Goal: Information Seeking & Learning: Understand process/instructions

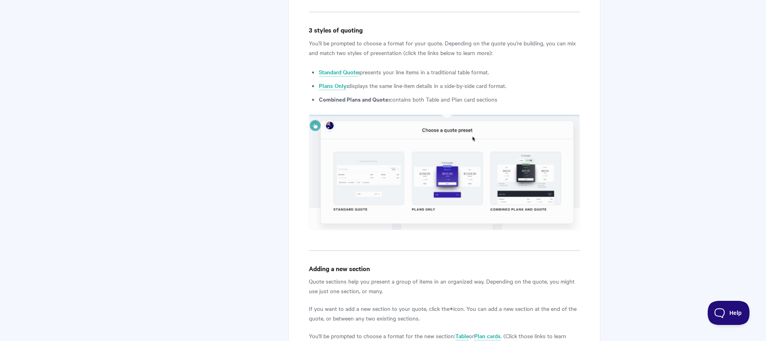
scroll to position [1173, 0]
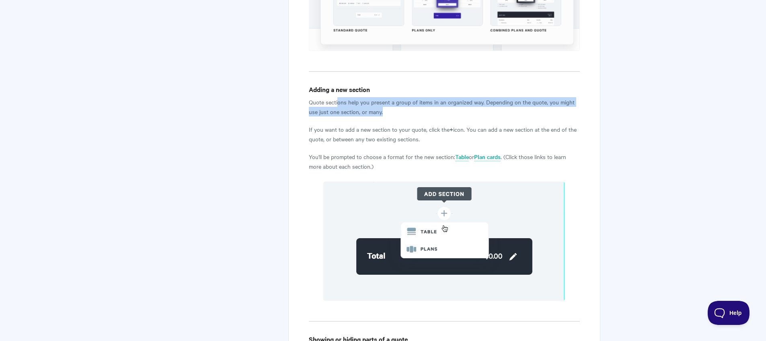
drag, startPoint x: 354, startPoint y: 100, endPoint x: 437, endPoint y: 114, distance: 84.3
click at [437, 114] on p "Quote sections help you present a group of items in an organized way. Depending…" at bounding box center [444, 106] width 271 height 19
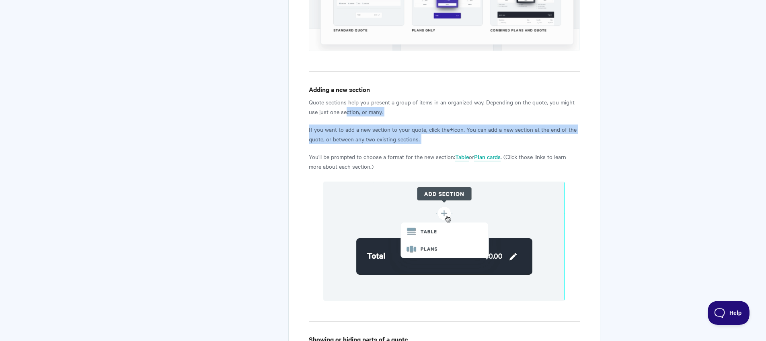
drag, startPoint x: 352, startPoint y: 112, endPoint x: 376, endPoint y: 145, distance: 40.3
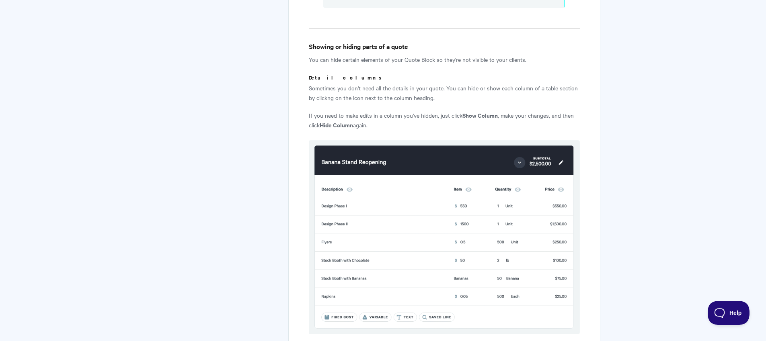
scroll to position [1467, 0]
click at [351, 87] on p "Sometimes you don't need all the details in your quote. You can hide or show ea…" at bounding box center [444, 92] width 271 height 19
drag, startPoint x: 330, startPoint y: 88, endPoint x: 470, endPoint y: 93, distance: 140.8
click at [470, 93] on p "Sometimes you don't need all the details in your quote. You can hide or show ea…" at bounding box center [444, 92] width 271 height 19
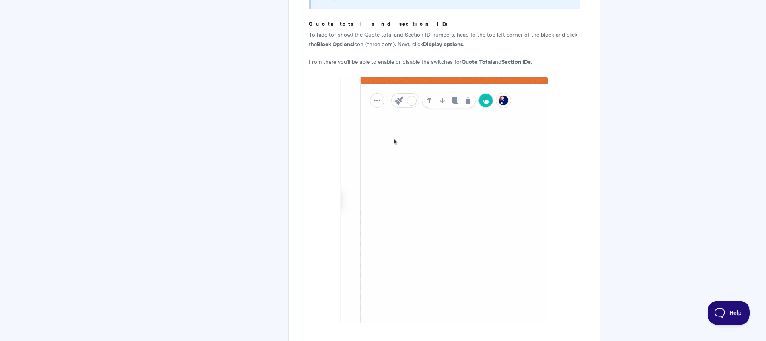
scroll to position [2048, 0]
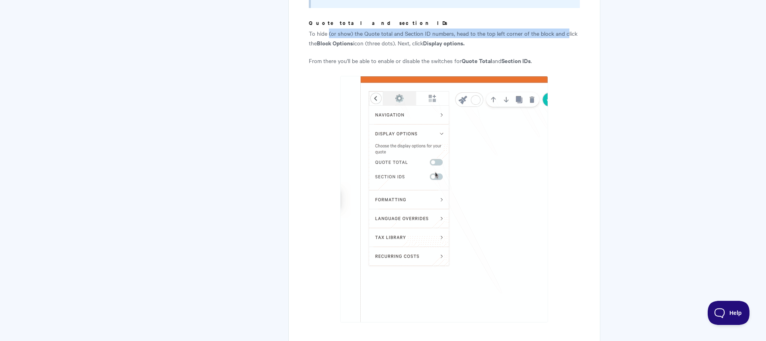
drag, startPoint x: 329, startPoint y: 23, endPoint x: 565, endPoint y: 27, distance: 236.0
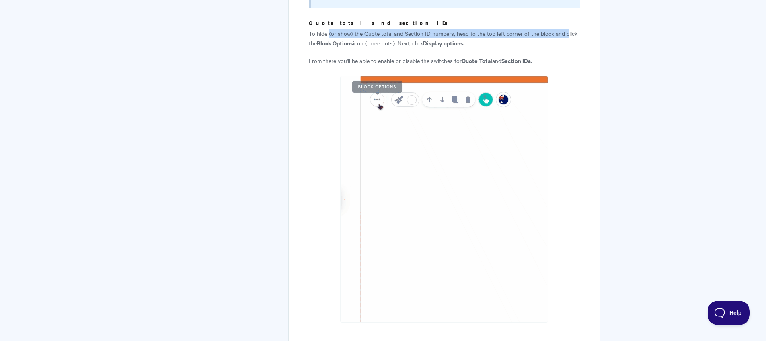
click at [565, 29] on p "To hide (or show) the Quote total and Section ID numbers, head to the top left …" at bounding box center [444, 38] width 271 height 19
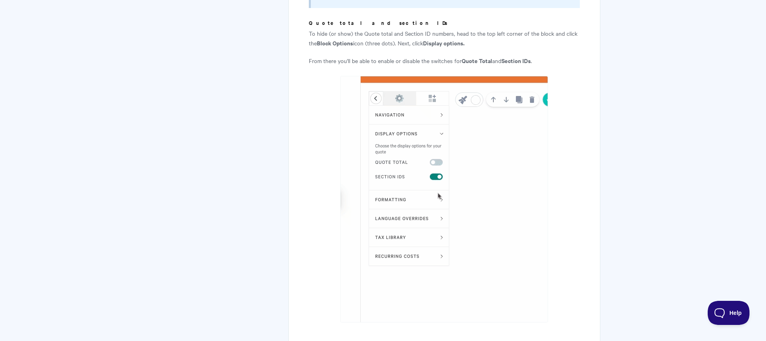
click at [450, 39] on strong "Display options." at bounding box center [443, 43] width 41 height 8
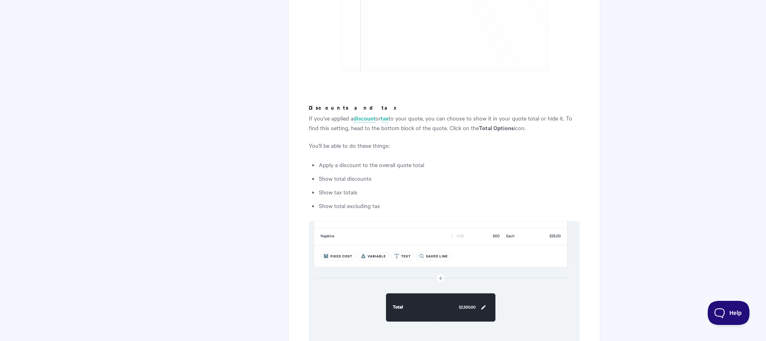
scroll to position [2301, 0]
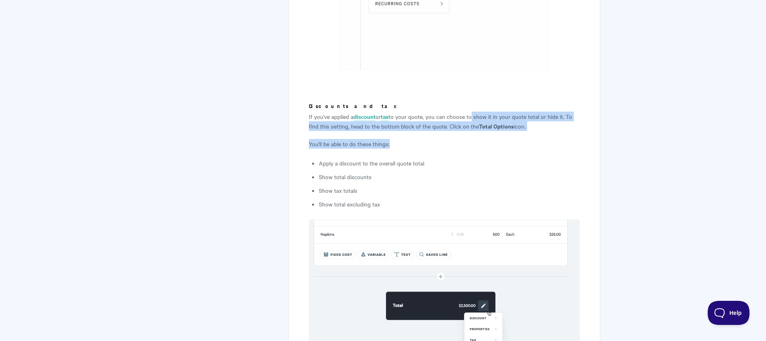
drag, startPoint x: 472, startPoint y: 103, endPoint x: 521, endPoint y: 133, distance: 58.3
click at [521, 139] on p "You'll be able to do these things:" at bounding box center [444, 144] width 271 height 10
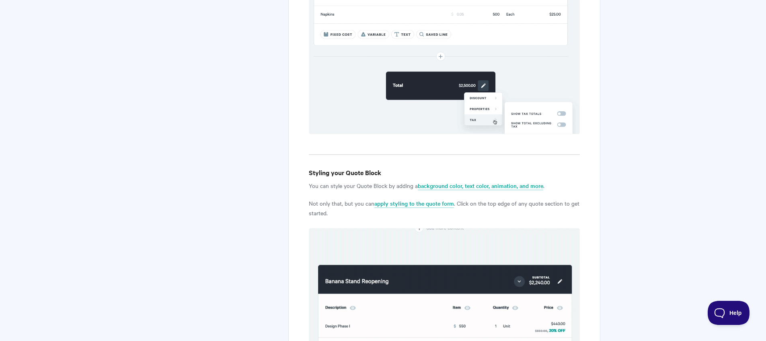
scroll to position [2534, 0]
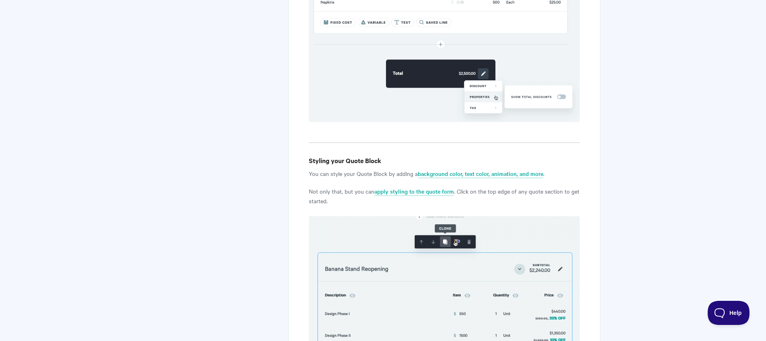
click at [349, 156] on h4 "Styling your Quote Block" at bounding box center [444, 161] width 271 height 10
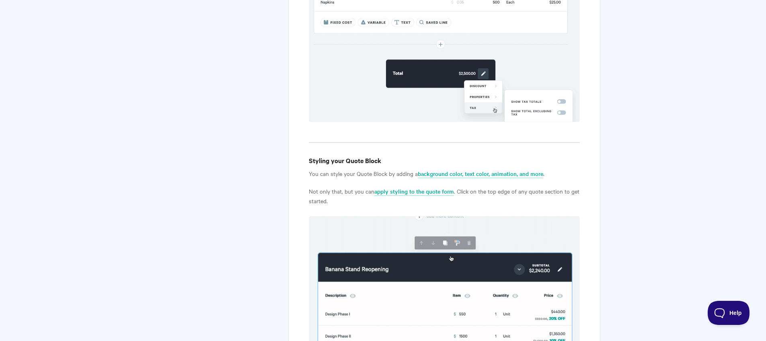
drag, startPoint x: 336, startPoint y: 152, endPoint x: 345, endPoint y: 152, distance: 8.4
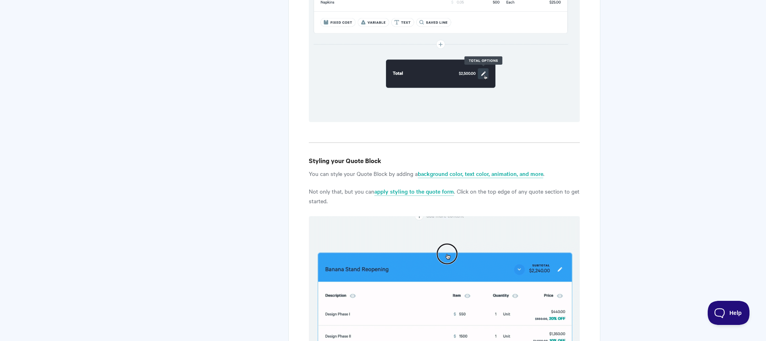
click at [345, 156] on h4 "Styling your Quote Block" at bounding box center [444, 161] width 271 height 10
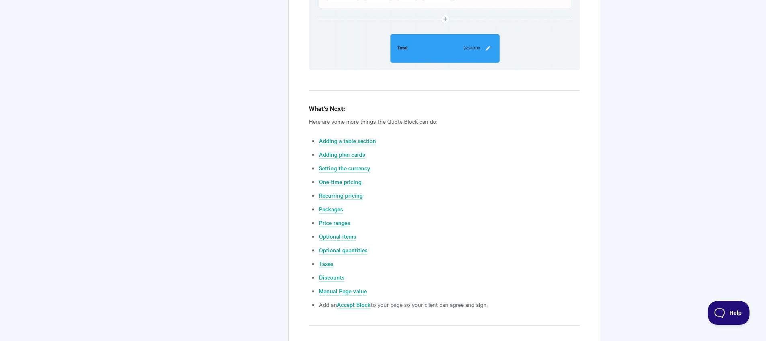
scroll to position [2972, 0]
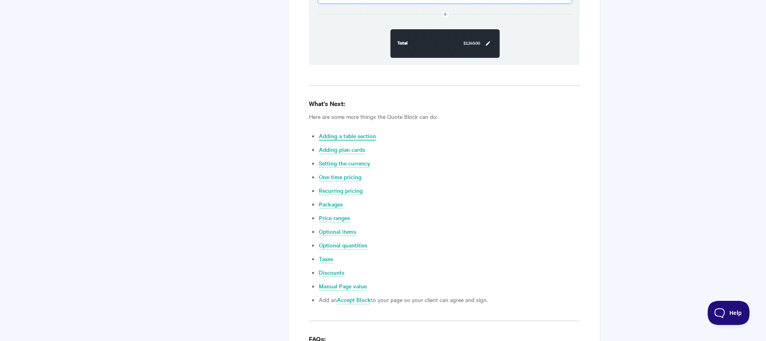
click at [338, 132] on link "Adding a table section" at bounding box center [347, 136] width 57 height 9
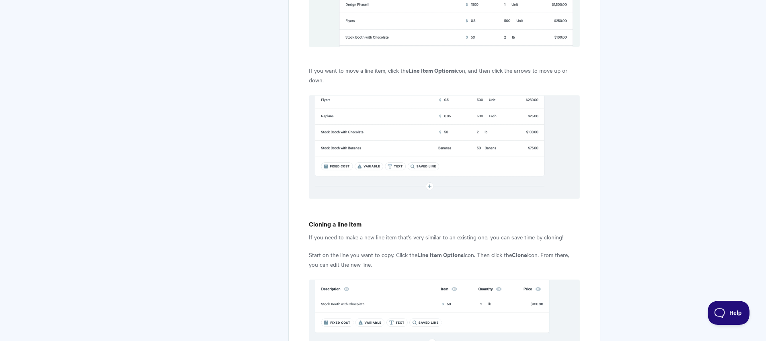
scroll to position [1389, 0]
